Goal: Task Accomplishment & Management: Complete application form

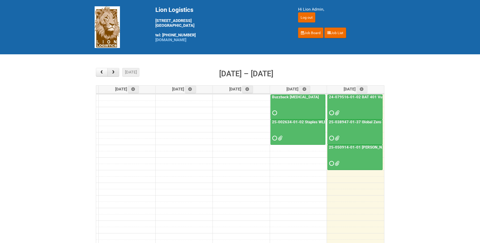
click at [112, 71] on span "button" at bounding box center [113, 72] width 5 height 4
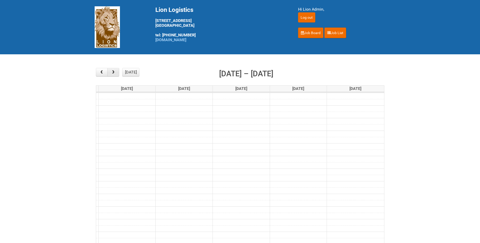
click at [112, 71] on span "button" at bounding box center [113, 72] width 5 height 4
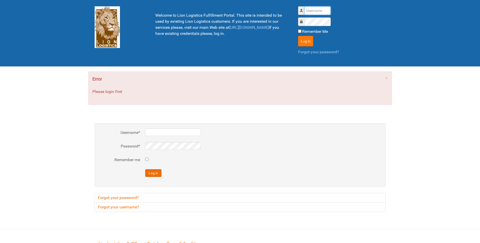
type input "lion"
click at [304, 38] on button "Log in" at bounding box center [305, 41] width 15 height 11
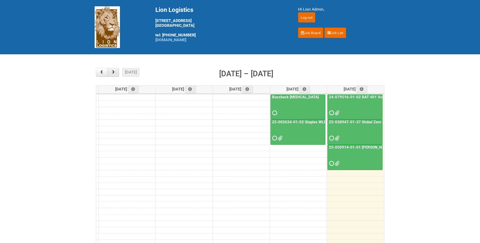
click at [113, 71] on span "button" at bounding box center [113, 72] width 5 height 4
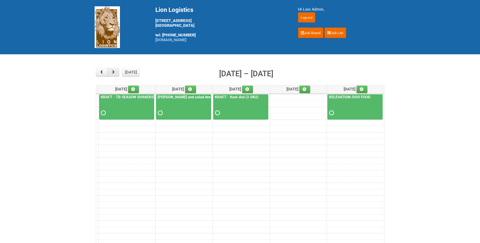
click at [113, 70] on span "button" at bounding box center [113, 72] width 5 height 4
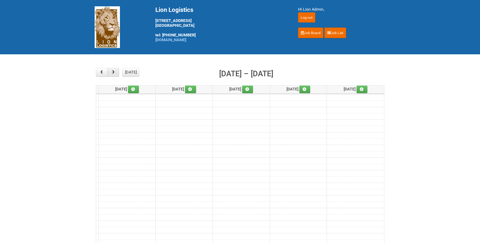
click at [113, 70] on span "button" at bounding box center [113, 72] width 5 height 4
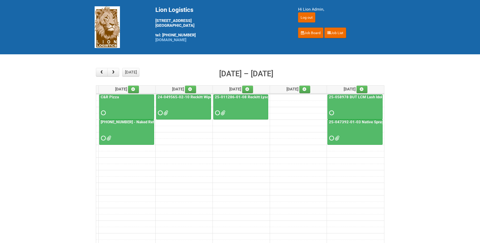
click at [115, 99] on link "C&R Pizza" at bounding box center [110, 97] width 20 height 5
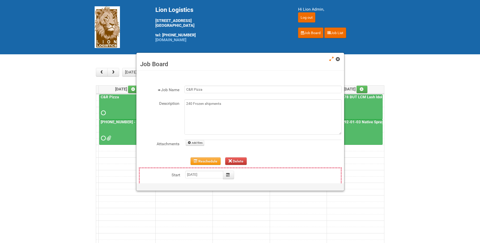
click at [340, 57] on link at bounding box center [338, 60] width 5 height 6
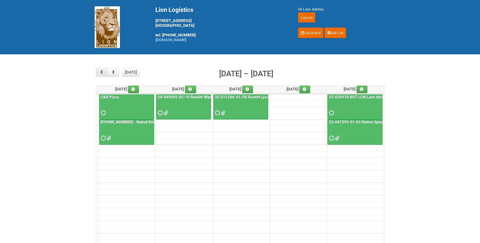
click at [103, 73] on span "button" at bounding box center [101, 72] width 5 height 4
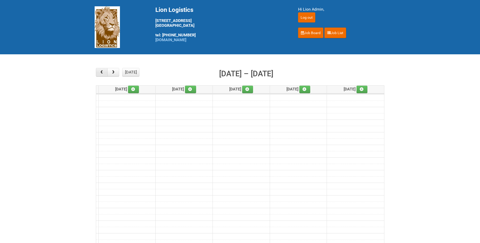
click at [103, 73] on span "button" at bounding box center [101, 72] width 5 height 4
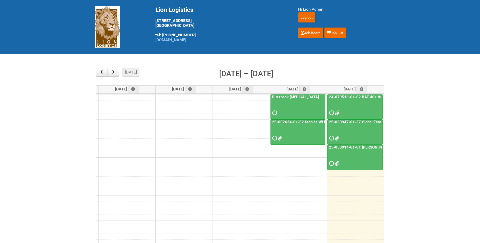
click at [349, 100] on div "24-079516-01-02 BAT 401 Vuse Box RCT" at bounding box center [355, 106] width 55 height 22
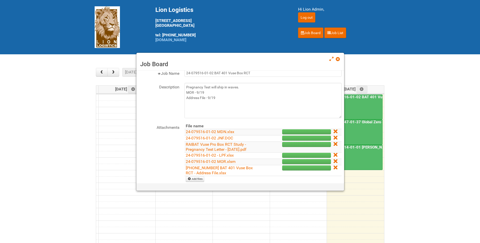
scroll to position [25, 0]
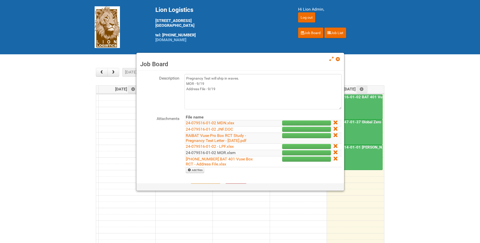
click at [221, 154] on link "24-079516-01-02 MOR.xlsm" at bounding box center [211, 153] width 50 height 5
click at [338, 57] on span at bounding box center [338, 59] width 4 height 4
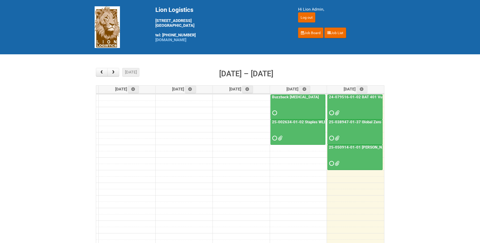
click at [354, 99] on link "24-079516-01-02 BAT 401 Vuse Box RCT" at bounding box center [365, 97] width 75 height 5
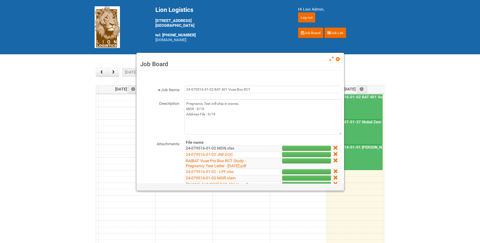
scroll to position [51, 0]
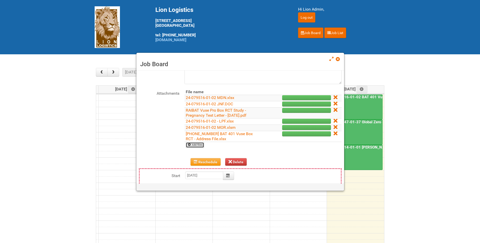
click at [194, 144] on link "Add files" at bounding box center [195, 145] width 18 height 6
type input "C:\fakepath\group 1000 (2).jpg"
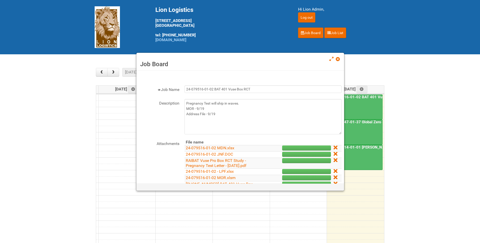
scroll to position [0, 0]
click at [228, 111] on textarea "Pregnancy Test will ship in waves. MOR - 9/19 Address File - 9/19" at bounding box center [262, 116] width 157 height 35
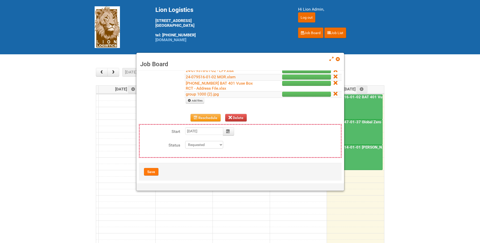
type textarea "Pregnancy Test will ship in waves. MOR - 9/19 Address File - 9/19 uploaded phot…"
click at [148, 172] on button "Save" at bounding box center [151, 172] width 14 height 8
type input "[DATE] 09:00:00"
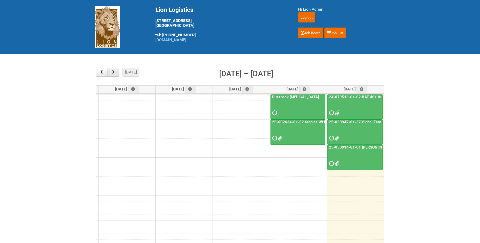
click at [117, 71] on button "button" at bounding box center [113, 72] width 12 height 9
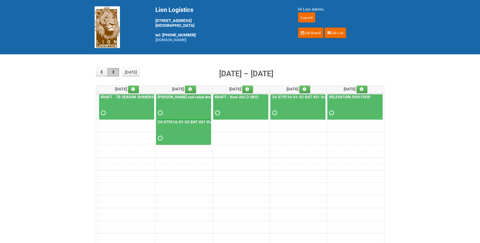
click at [117, 71] on button "button" at bounding box center [113, 72] width 12 height 9
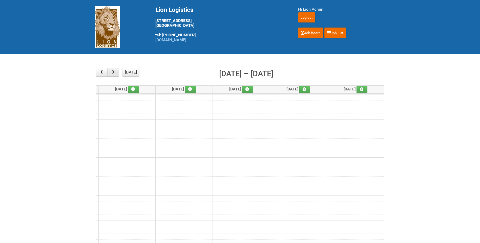
click at [117, 71] on button "button" at bounding box center [113, 72] width 12 height 9
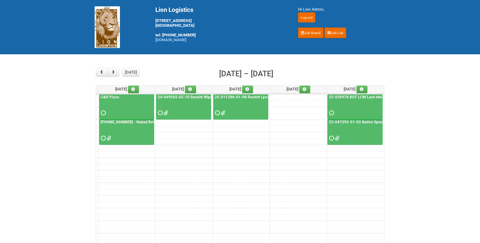
click at [121, 125] on div "[PHONE_NUMBER] - Naked Reformulation" at bounding box center [126, 131] width 54 height 22
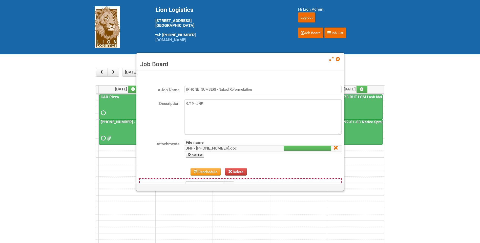
click at [210, 148] on link "JNF - [PHONE_NUMBER].doc" at bounding box center [211, 148] width 51 height 5
